Goal: Task Accomplishment & Management: Use online tool/utility

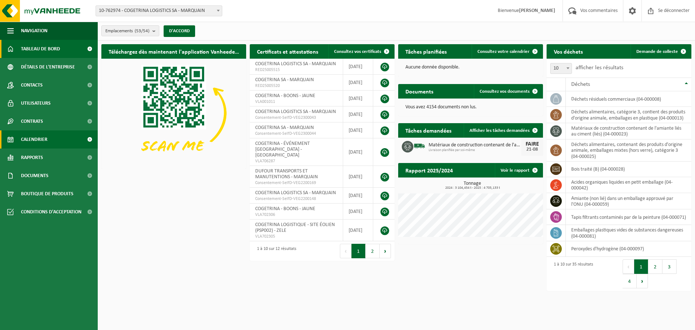
click at [38, 138] on font "Calendrier" at bounding box center [34, 139] width 26 height 5
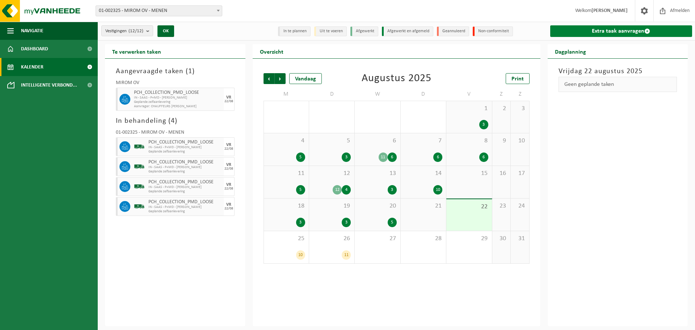
click at [607, 31] on link "Extra taak aanvragen" at bounding box center [621, 31] width 142 height 12
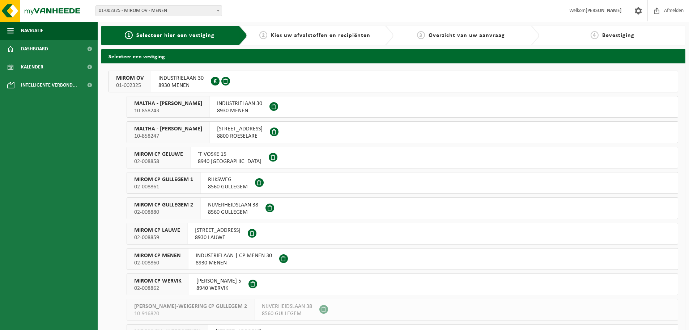
click at [147, 8] on span "01-002325 - MIROM OV - MENEN" at bounding box center [159, 11] width 126 height 10
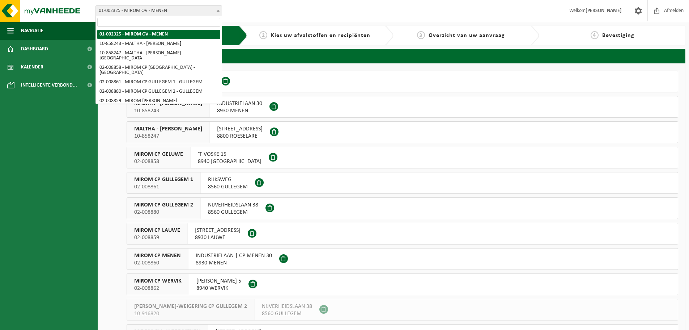
click at [143, 22] on input "search" at bounding box center [158, 22] width 123 height 9
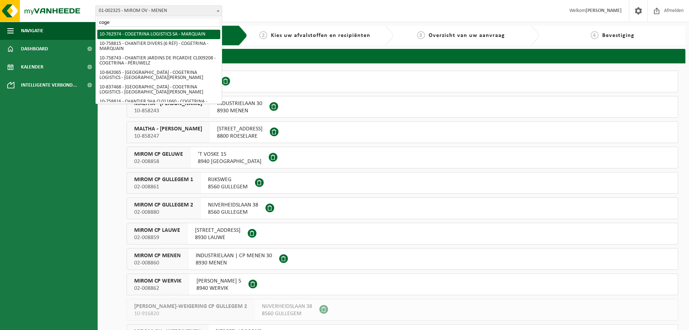
type input "coge"
select select "17600"
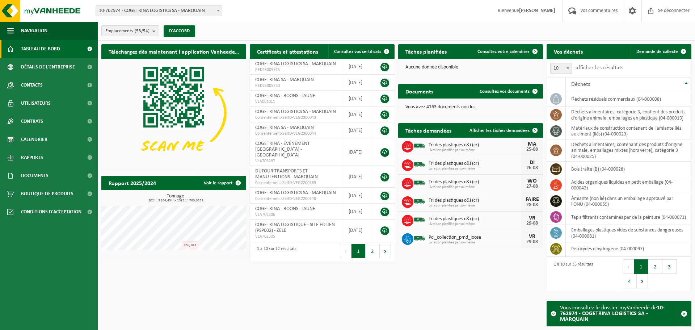
click at [218, 299] on html "Bifurquer: 01-002325 - MIROM OV - MENEN 10-858243 - MALTHA - MIROM MENEN - MENE…" at bounding box center [347, 165] width 695 height 330
click at [36, 136] on span "Calendrier" at bounding box center [34, 139] width 26 height 18
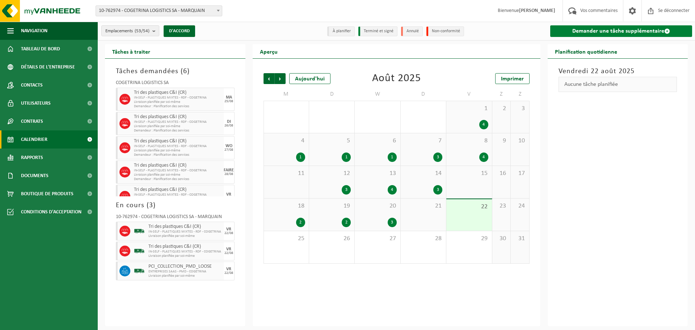
click at [571, 34] on link "Demander une tâche supplémentaire" at bounding box center [621, 31] width 142 height 12
